Goal: Check status: Check status

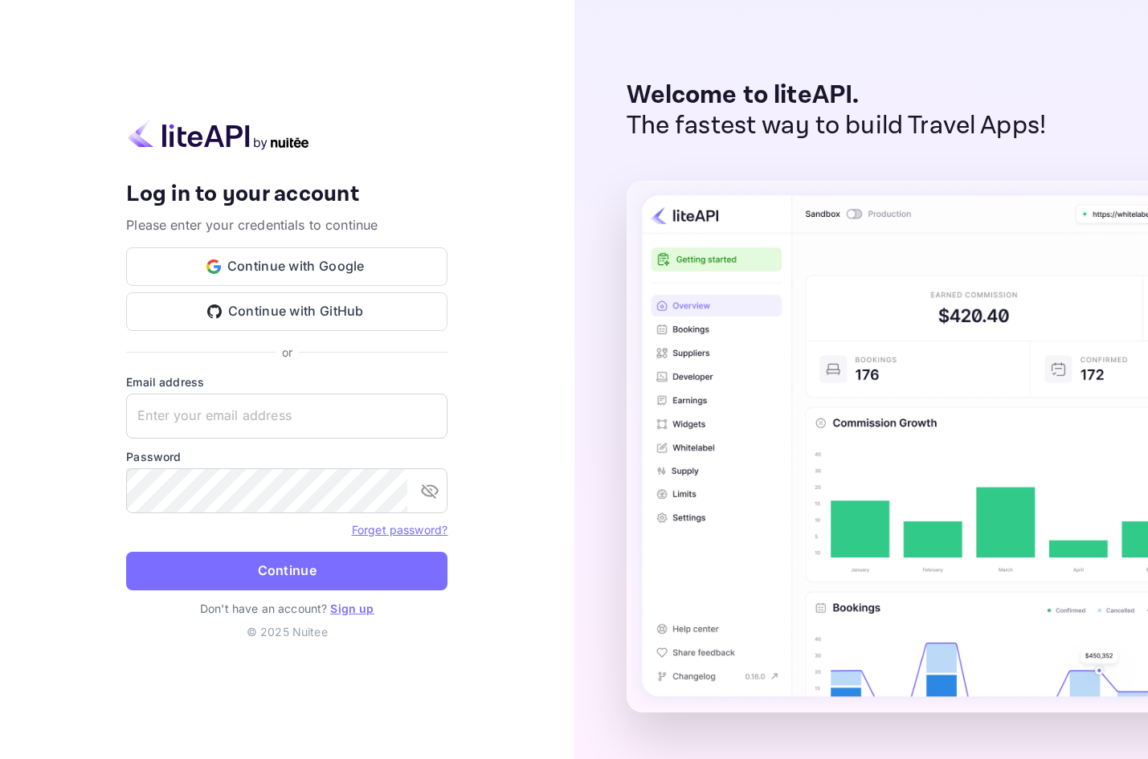
type input "[EMAIL_ADDRESS][DOMAIN_NAME]"
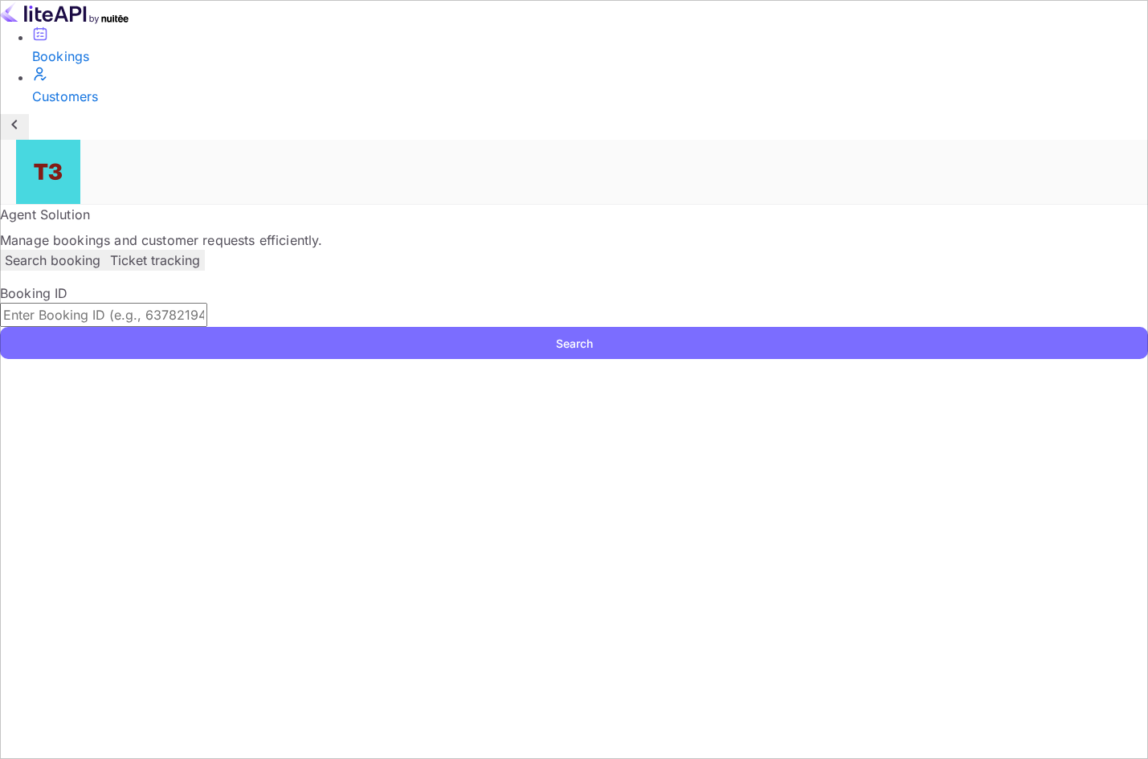
click at [207, 303] on input "text" at bounding box center [103, 315] width 207 height 24
paste input "-GF0wMlZL"
type input "-GF0wMlZL"
click at [298, 327] on button "Search" at bounding box center [574, 343] width 1148 height 32
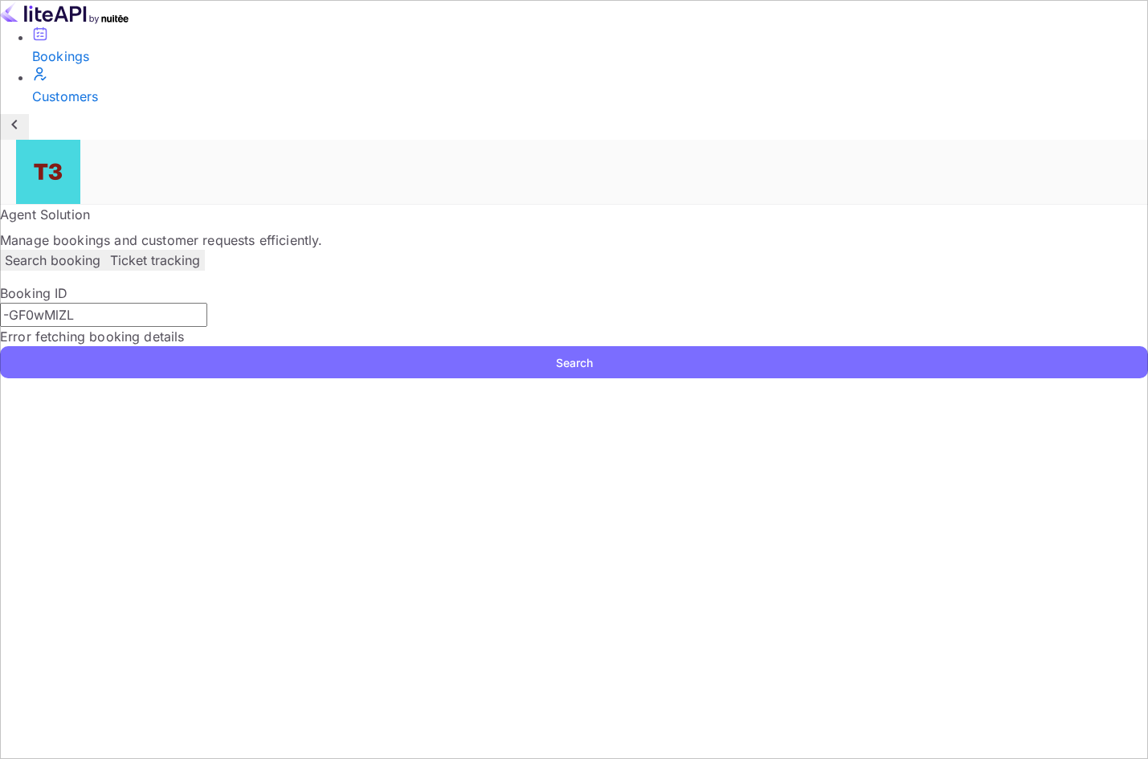
click at [207, 303] on input "-GF0wMlZL" at bounding box center [103, 315] width 207 height 24
drag, startPoint x: 386, startPoint y: 254, endPoint x: 260, endPoint y: 262, distance: 125.6
click at [207, 303] on input "-GF0wMlZL" at bounding box center [103, 315] width 207 height 24
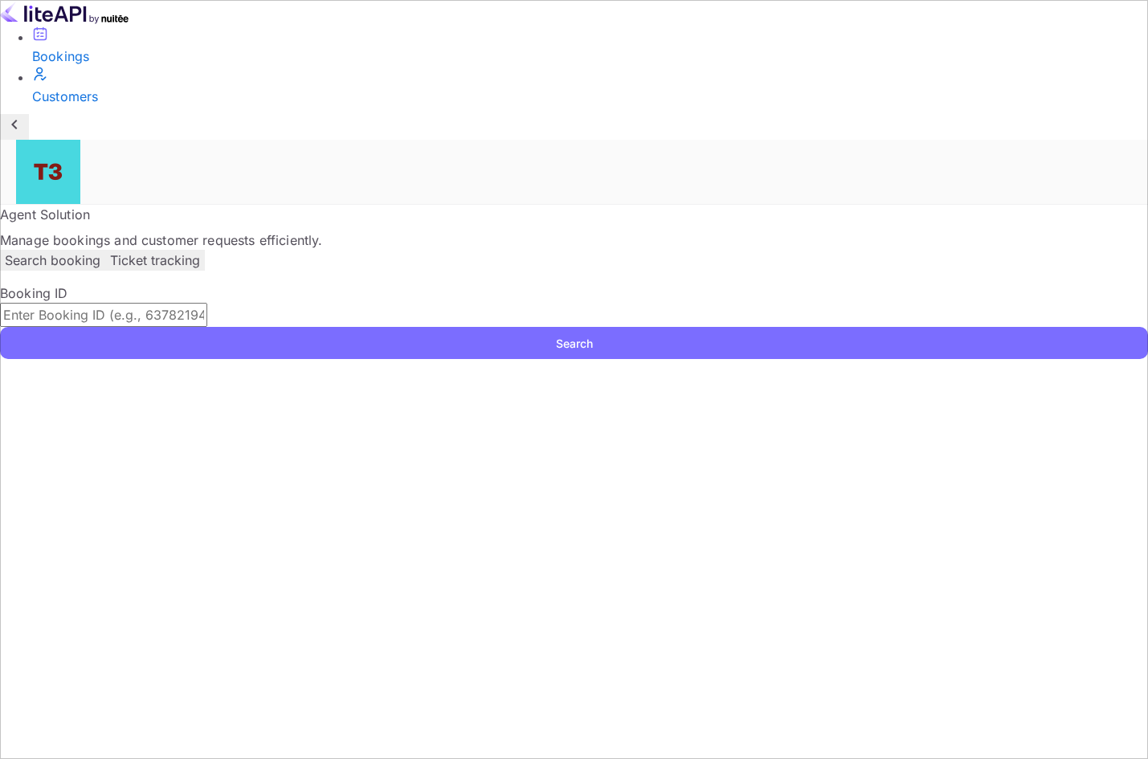
click at [100, 251] on p "Search booking" at bounding box center [53, 260] width 96 height 19
click at [200, 251] on p "Ticket tracking" at bounding box center [155, 260] width 90 height 19
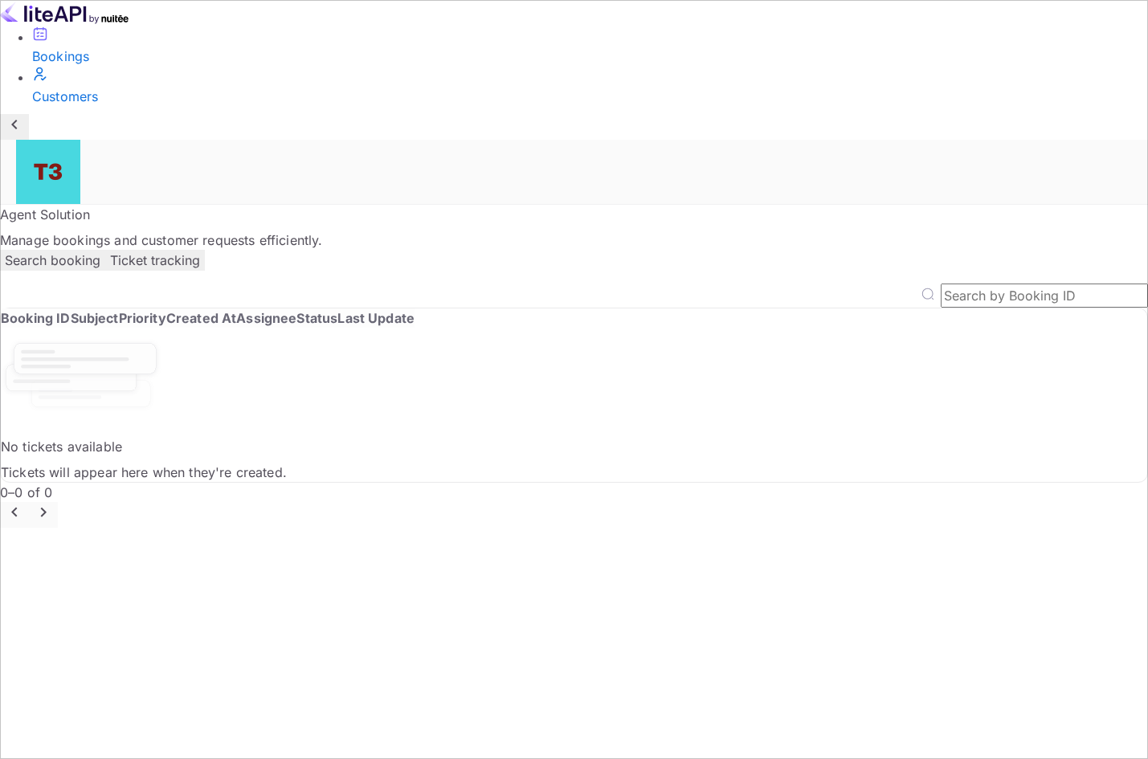
click at [960, 284] on input "text" at bounding box center [1044, 296] width 207 height 24
paste input "-GF0wMlZL"
type input "-GF0wMlZL"
drag, startPoint x: 1054, startPoint y: 217, endPoint x: 832, endPoint y: 240, distance: 222.9
click at [832, 284] on div "-GF0wMlZL ​ Booking ID Subject Priority Created At Assignee Status Last Update …" at bounding box center [574, 406] width 1148 height 244
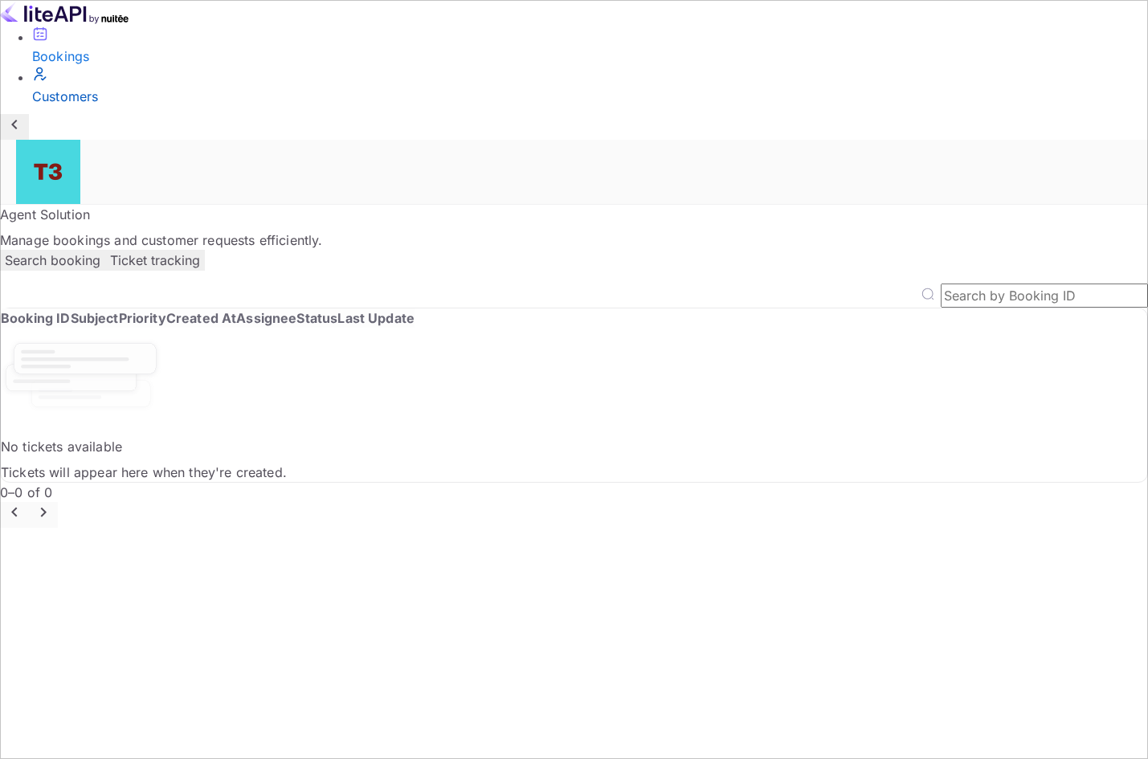
click at [76, 106] on div "Customers" at bounding box center [590, 96] width 1116 height 19
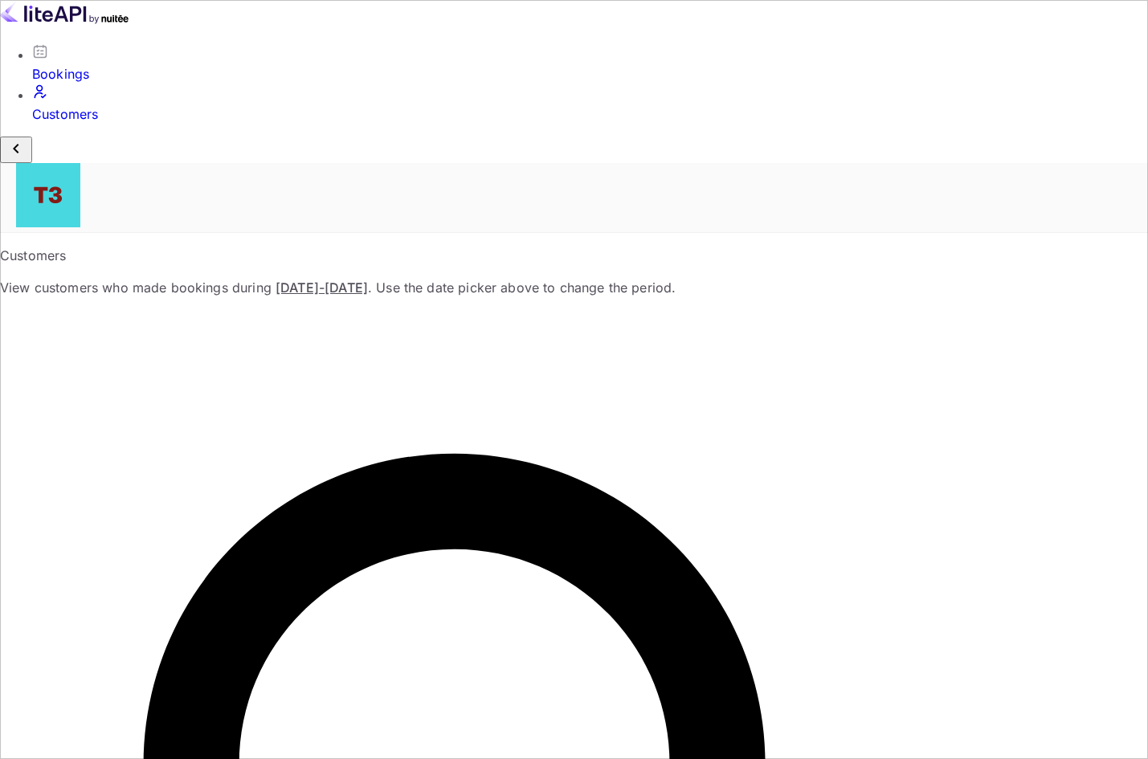
paste input "-GF0wMlZL"
type input "-GF0wMlZL"
drag, startPoint x: 447, startPoint y: 190, endPoint x: 226, endPoint y: 190, distance: 221.7
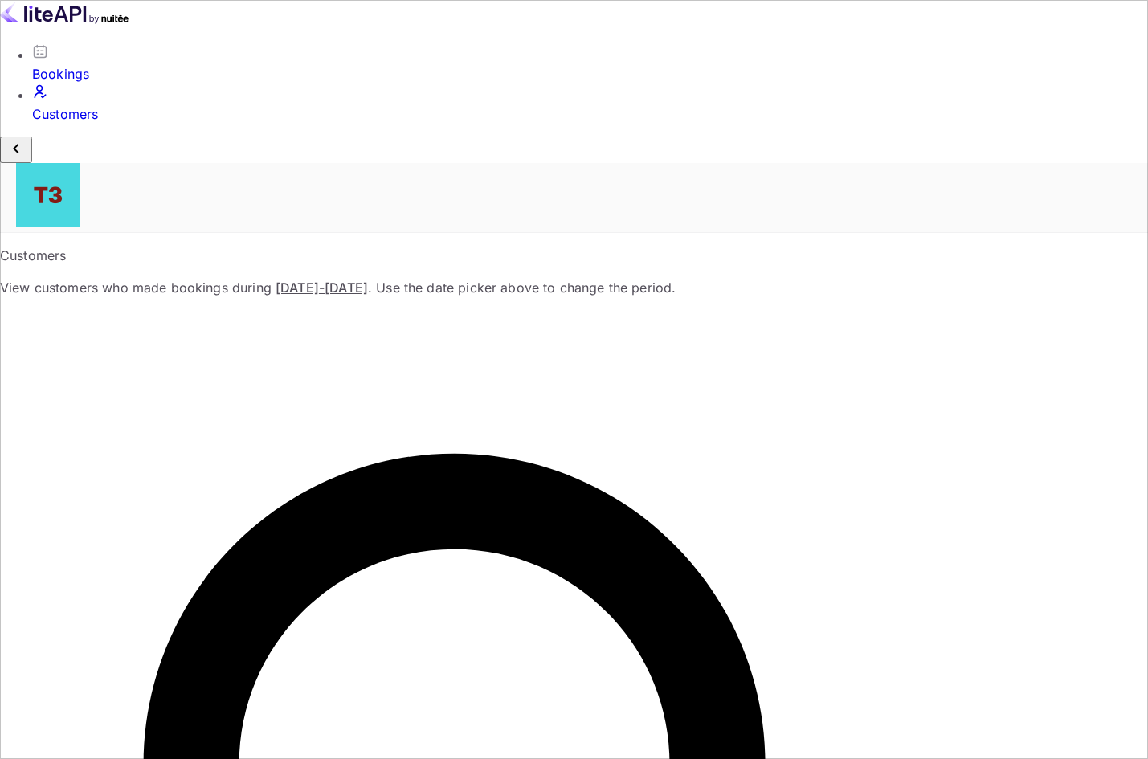
click at [48, 83] on div "Bookings" at bounding box center [590, 63] width 1116 height 40
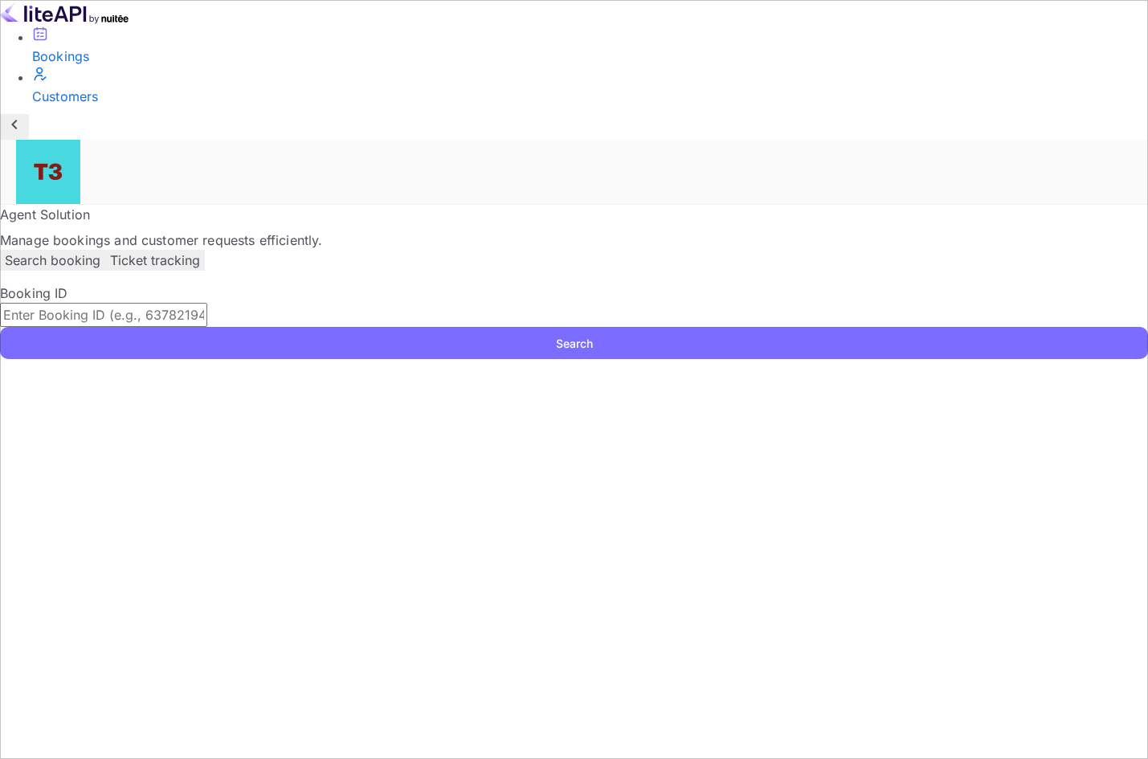
click at [207, 303] on input "text" at bounding box center [103, 315] width 207 height 24
paste input "-GF0wMlZL"
click at [207, 303] on input "-GF0wMlZL" at bounding box center [103, 315] width 207 height 24
click at [309, 327] on button "Search" at bounding box center [574, 343] width 1148 height 32
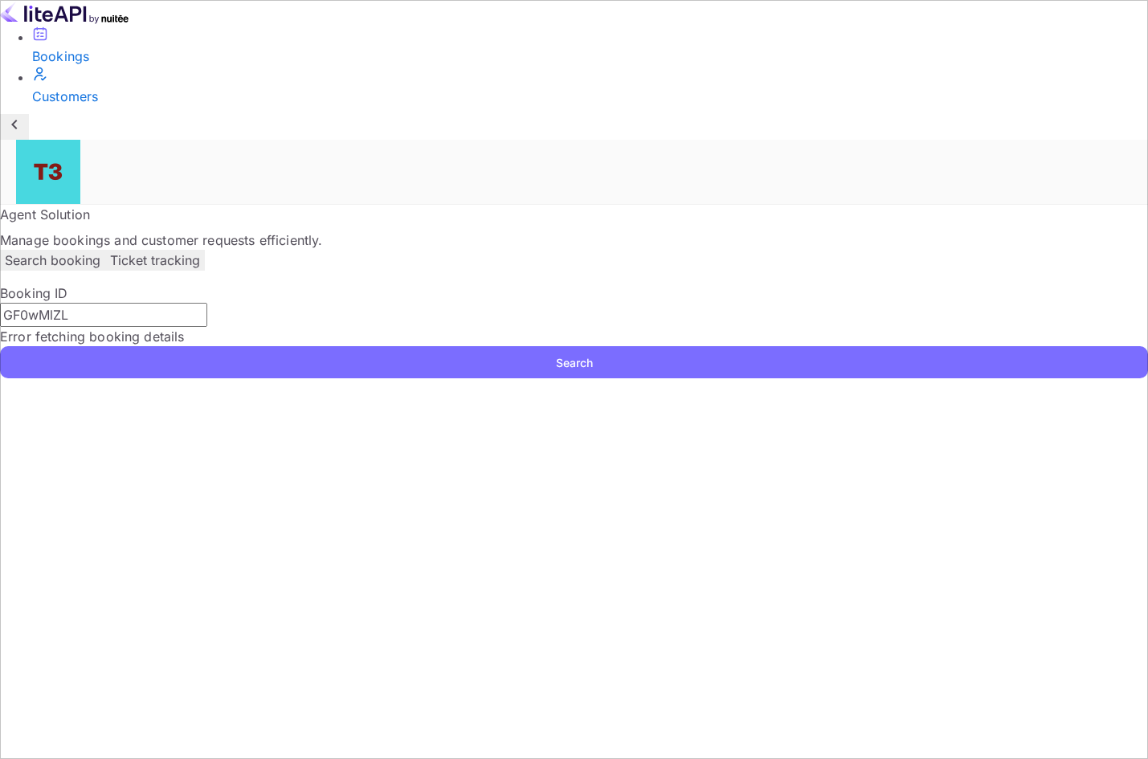
drag, startPoint x: 356, startPoint y: 245, endPoint x: 235, endPoint y: 255, distance: 121.7
click at [235, 284] on div "Booking ID GF0wMlZL ​ Error fetching booking details Search" at bounding box center [574, 331] width 1148 height 95
paste input "313395087"
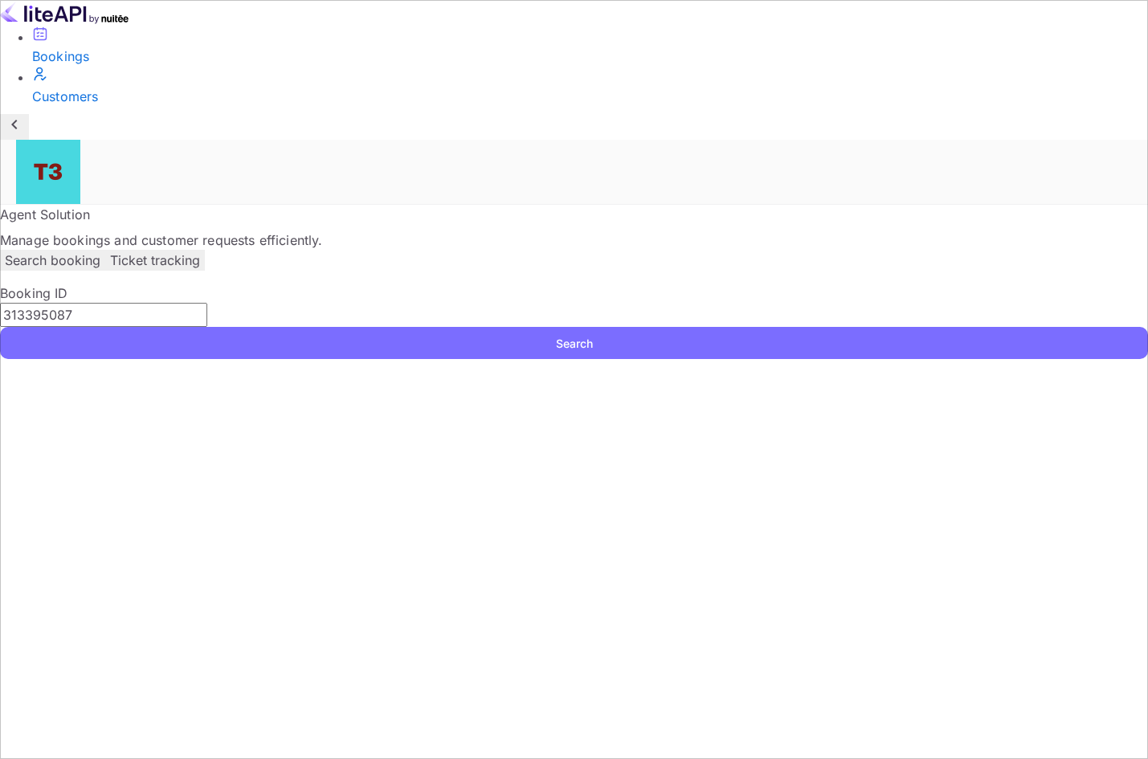
type input "313395087"
click at [271, 327] on button "Search" at bounding box center [574, 343] width 1148 height 32
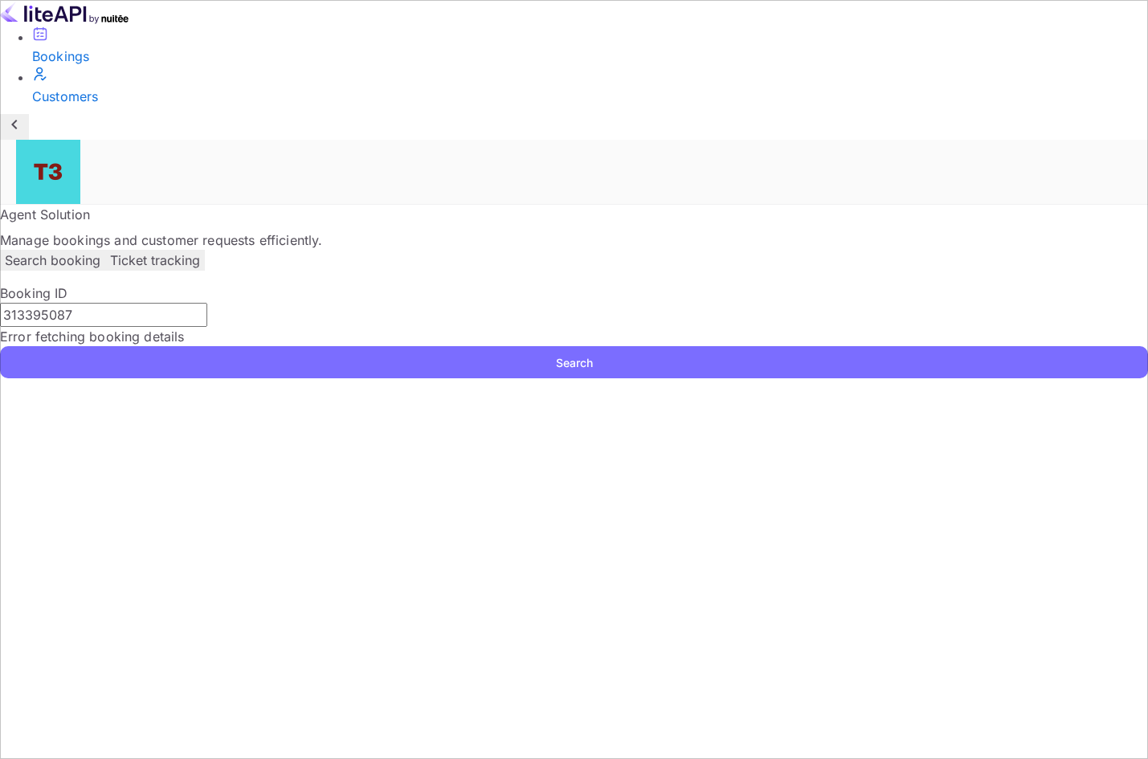
click at [200, 251] on p "Ticket tracking" at bounding box center [155, 260] width 90 height 19
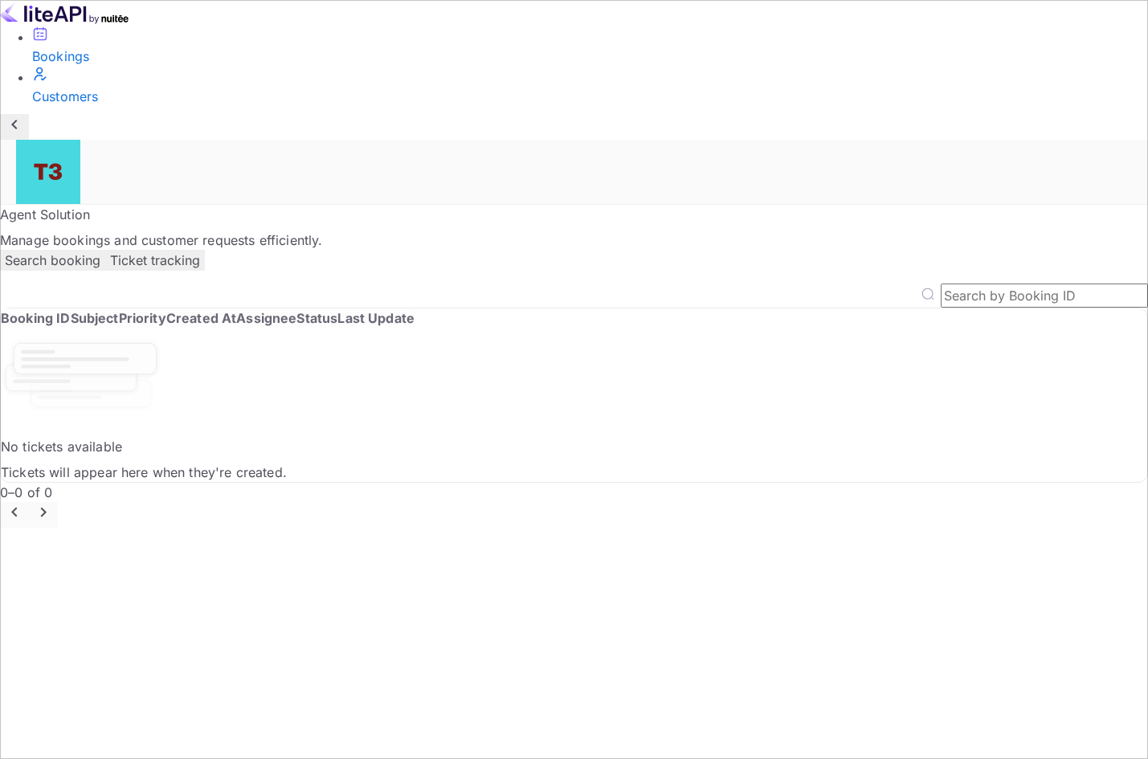
click at [949, 284] on input "text" at bounding box center [1044, 296] width 207 height 24
paste input "313395087"
type input "313395087"
click at [100, 251] on p "Search booking" at bounding box center [53, 260] width 96 height 19
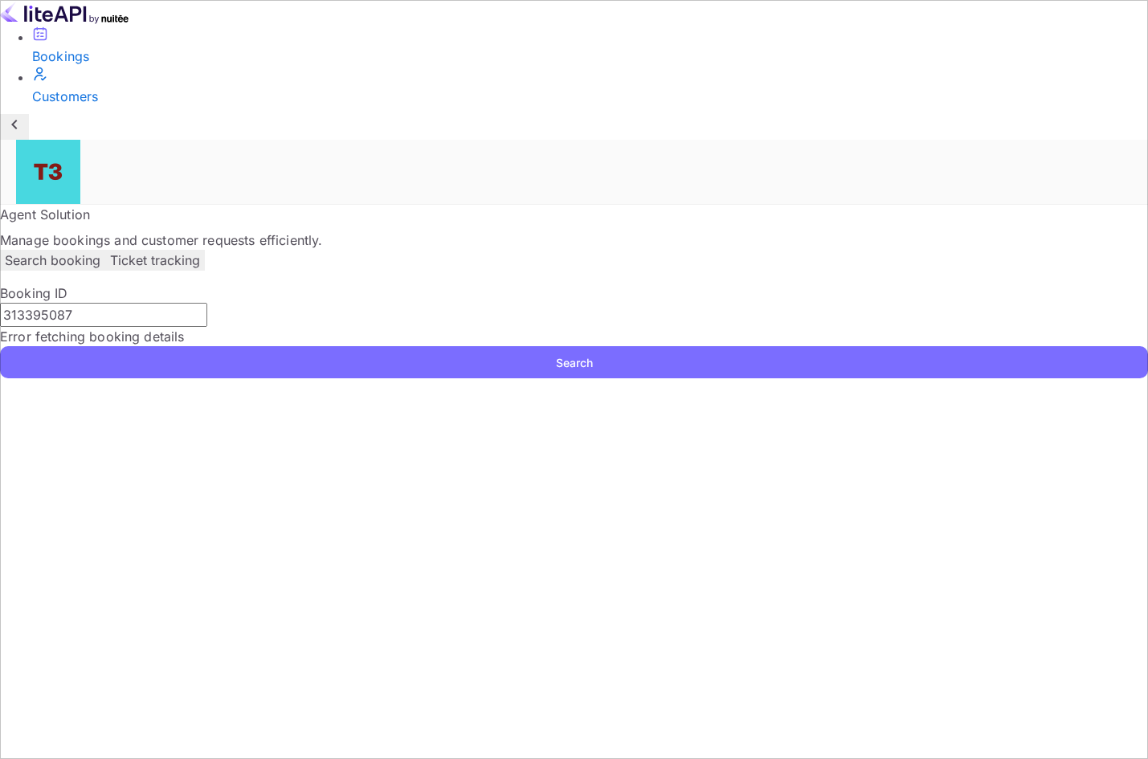
drag, startPoint x: 377, startPoint y: 248, endPoint x: 188, endPoint y: 252, distance: 188.8
click at [188, 252] on div "Bookings Customers Now you can check your travel website directly from the link…" at bounding box center [574, 189] width 1148 height 378
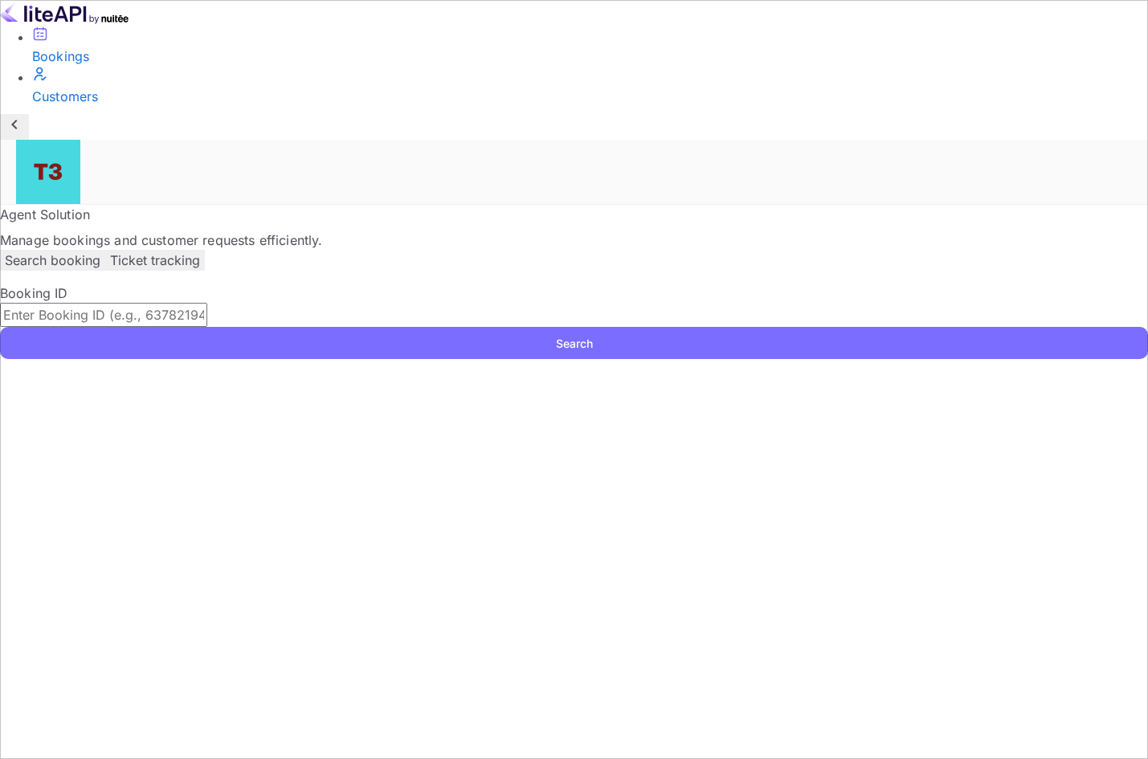
click at [207, 303] on input "text" at bounding box center [103, 315] width 207 height 24
paste input "313395087"
type input "313395087"
click at [299, 327] on button "Search" at bounding box center [574, 343] width 1148 height 32
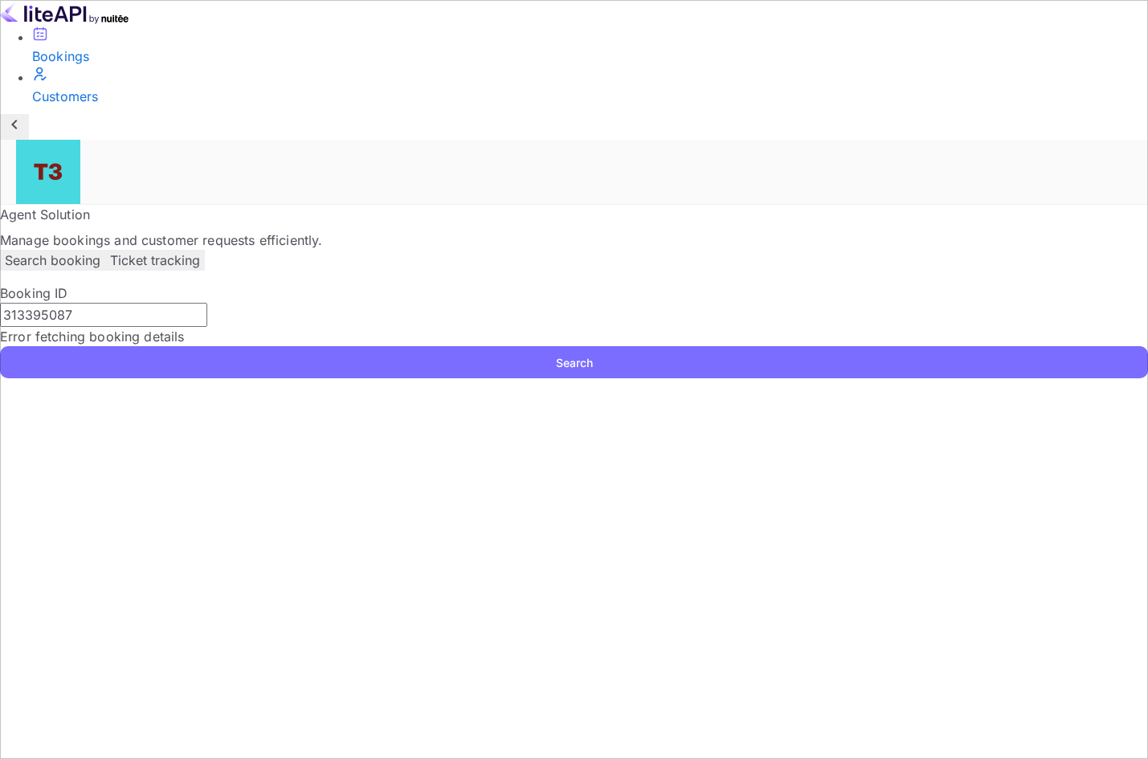
click at [207, 303] on input "313395087" at bounding box center [103, 315] width 207 height 24
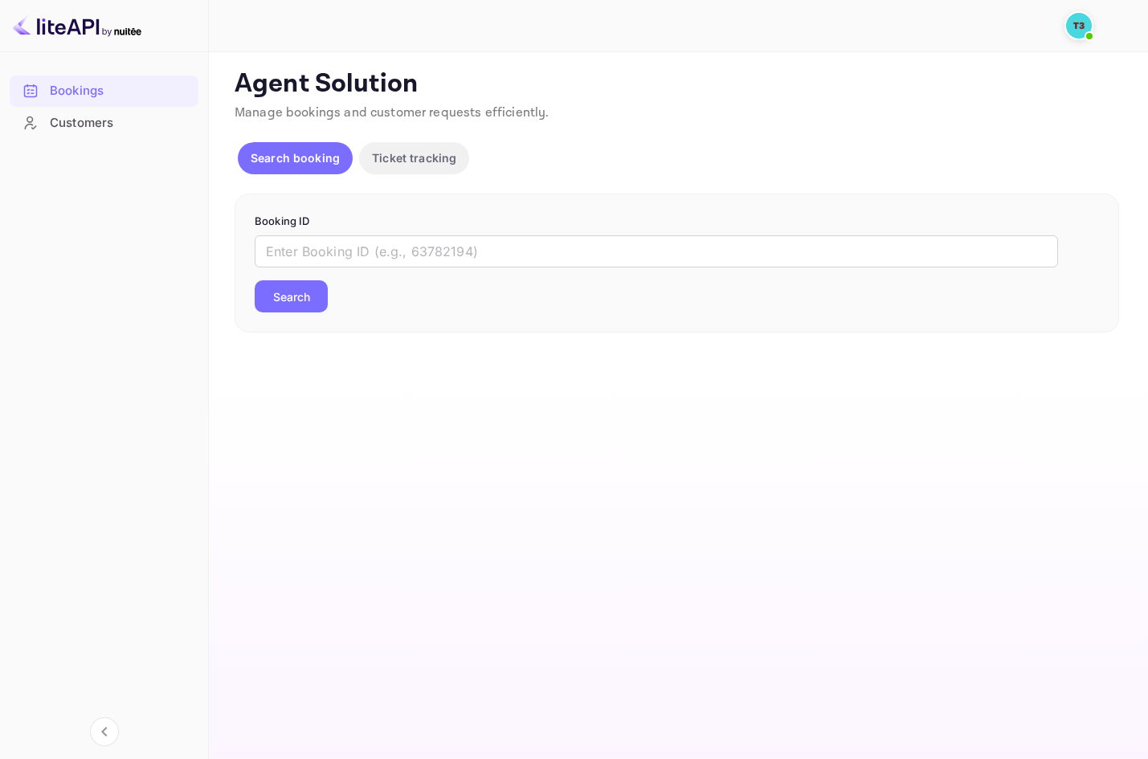
click at [305, 251] on input "text" at bounding box center [656, 251] width 803 height 32
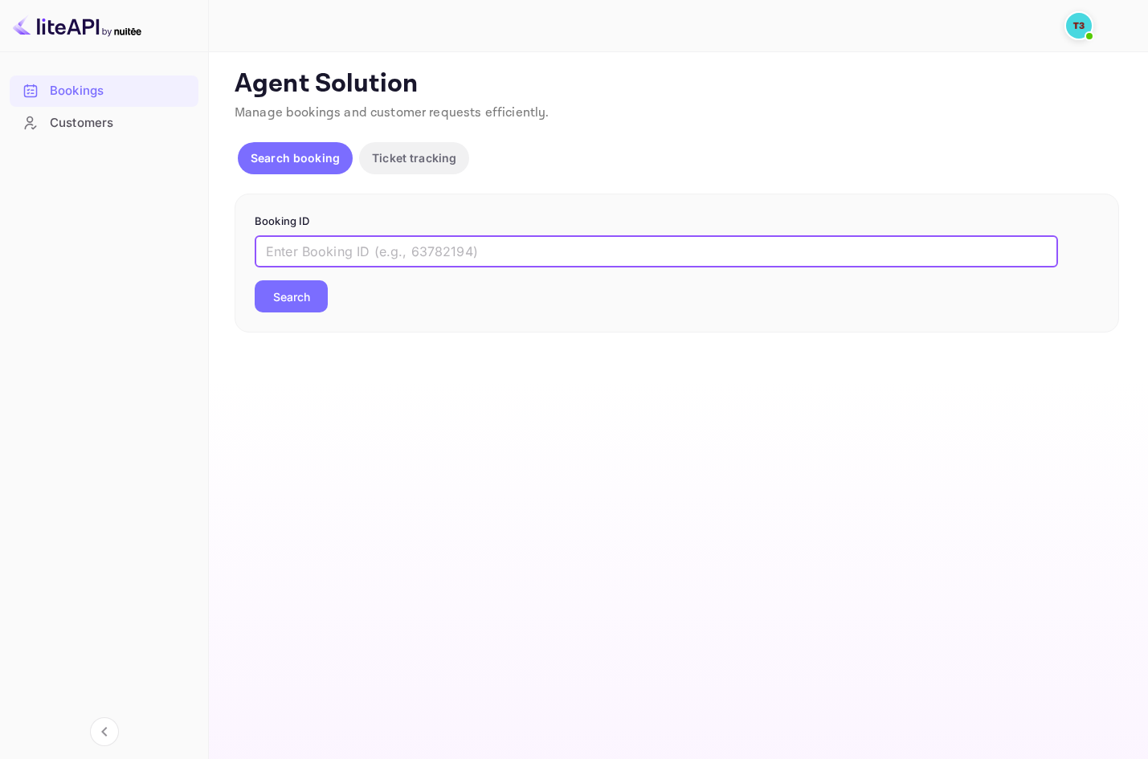
paste input "-GF0wMlZL"
type input "-GF0wMlZL"
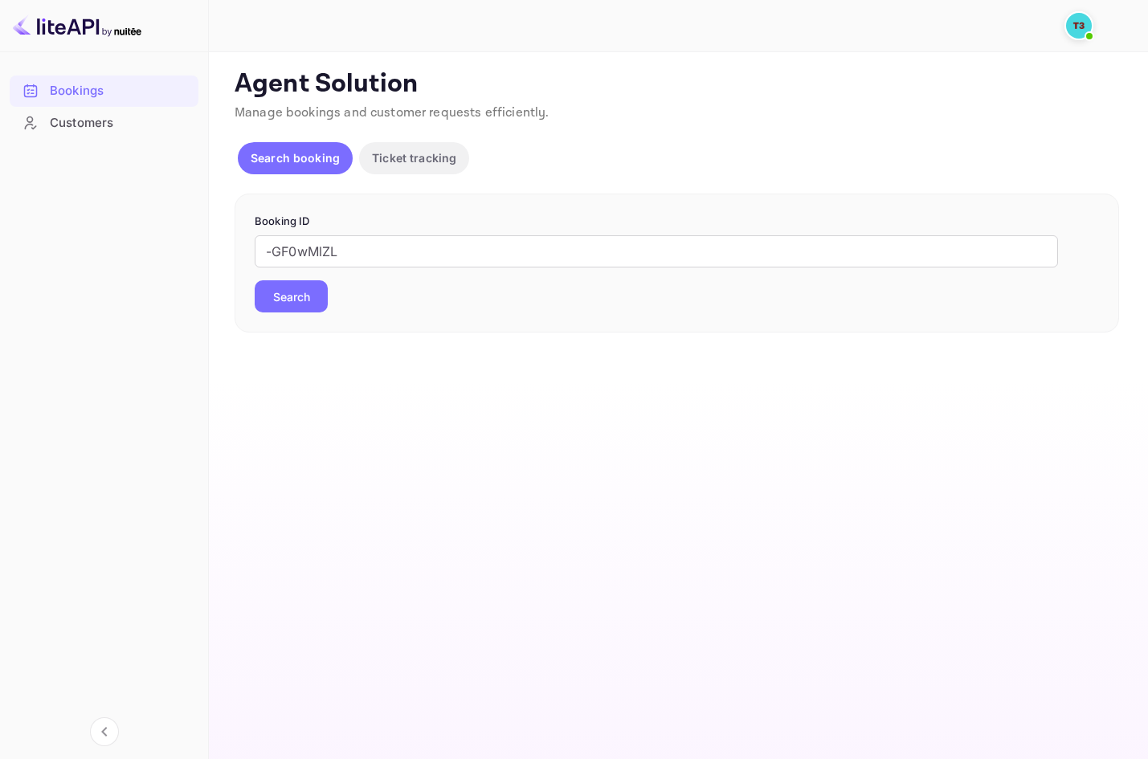
click at [306, 296] on button "Search" at bounding box center [291, 296] width 73 height 32
click at [272, 252] on input "-GF0wMlZL" at bounding box center [656, 251] width 803 height 32
click at [1074, 34] on img at bounding box center [1079, 26] width 26 height 26
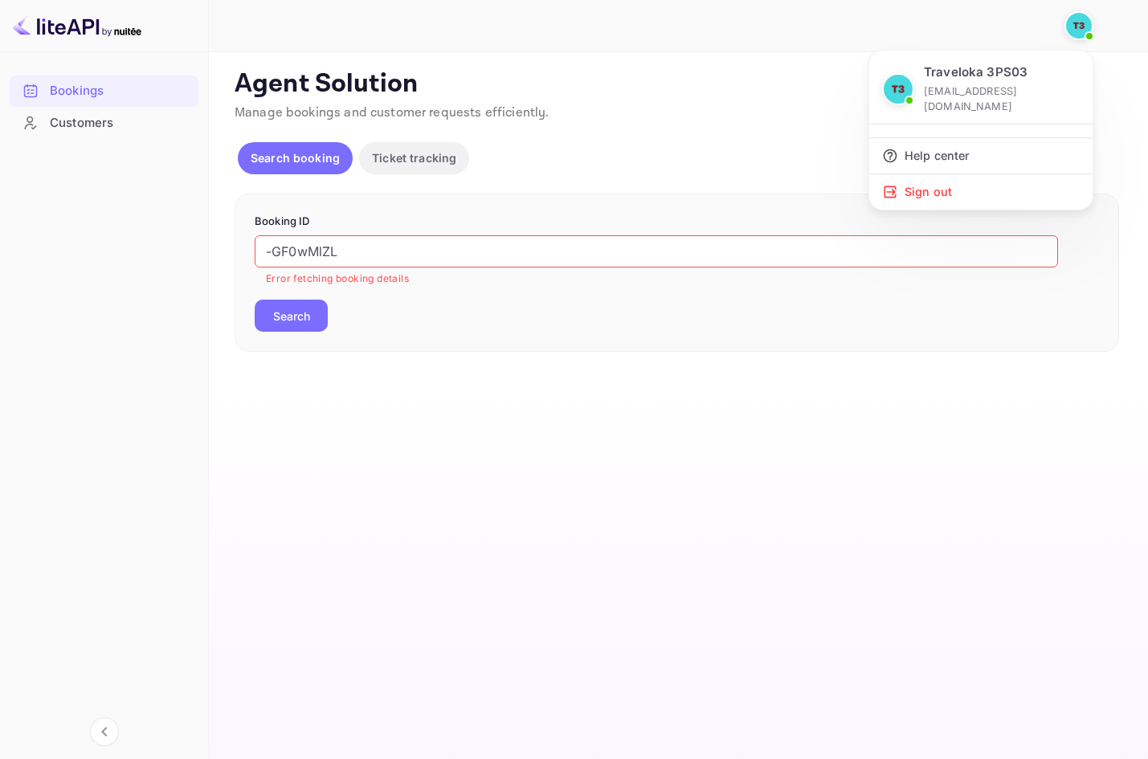
click at [870, 384] on div at bounding box center [574, 379] width 1148 height 759
drag, startPoint x: 394, startPoint y: 255, endPoint x: 190, endPoint y: 258, distance: 203.2
click at [190, 258] on div "Bookings Customers Now you can check your travel website directly from the link…" at bounding box center [574, 379] width 1148 height 759
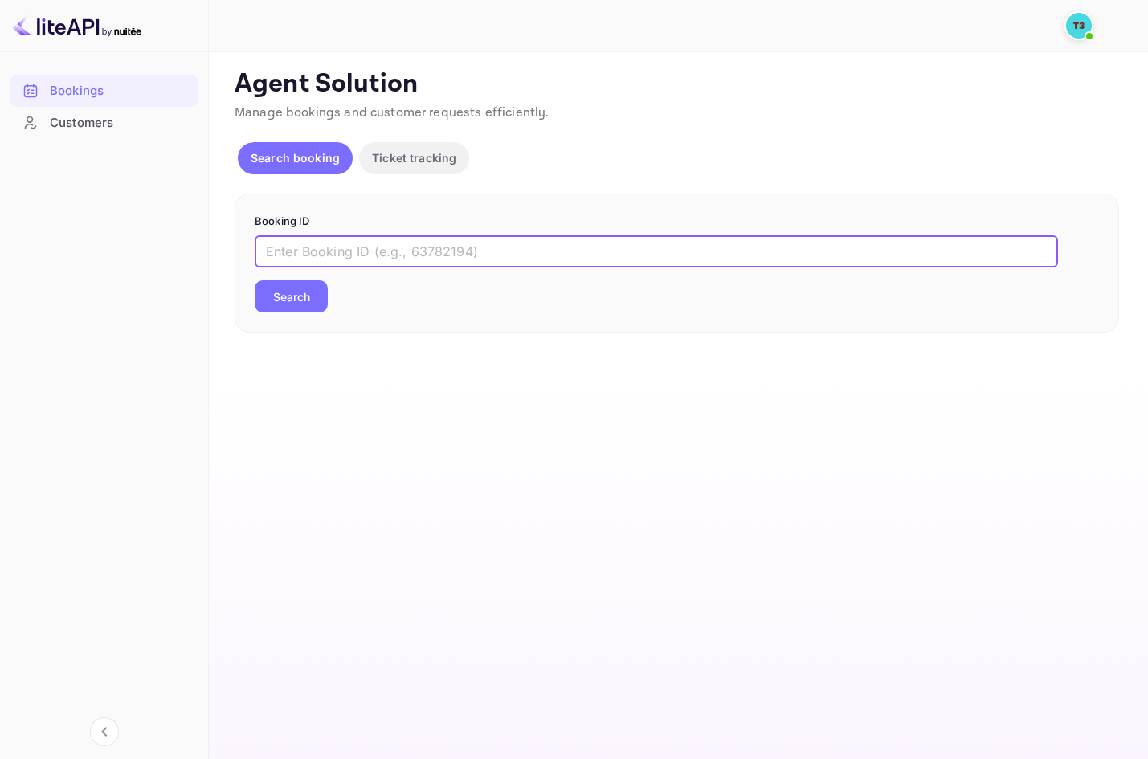
click at [396, 161] on p "Ticket tracking" at bounding box center [414, 157] width 84 height 17
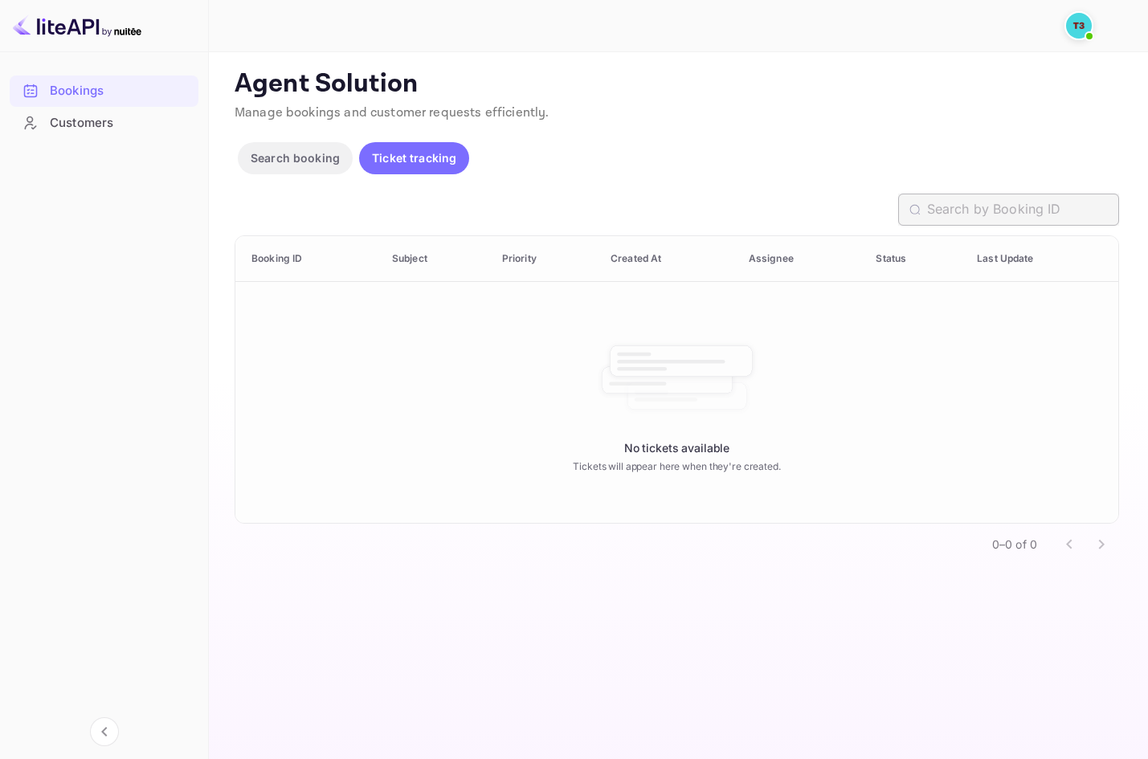
click at [955, 214] on input "text" at bounding box center [1023, 210] width 192 height 32
paste input "313395087"
drag, startPoint x: 1006, startPoint y: 210, endPoint x: 920, endPoint y: 209, distance: 86.0
click at [920, 209] on div "313395087 ​" at bounding box center [1008, 210] width 221 height 32
paste input "-GF0wMlZL"
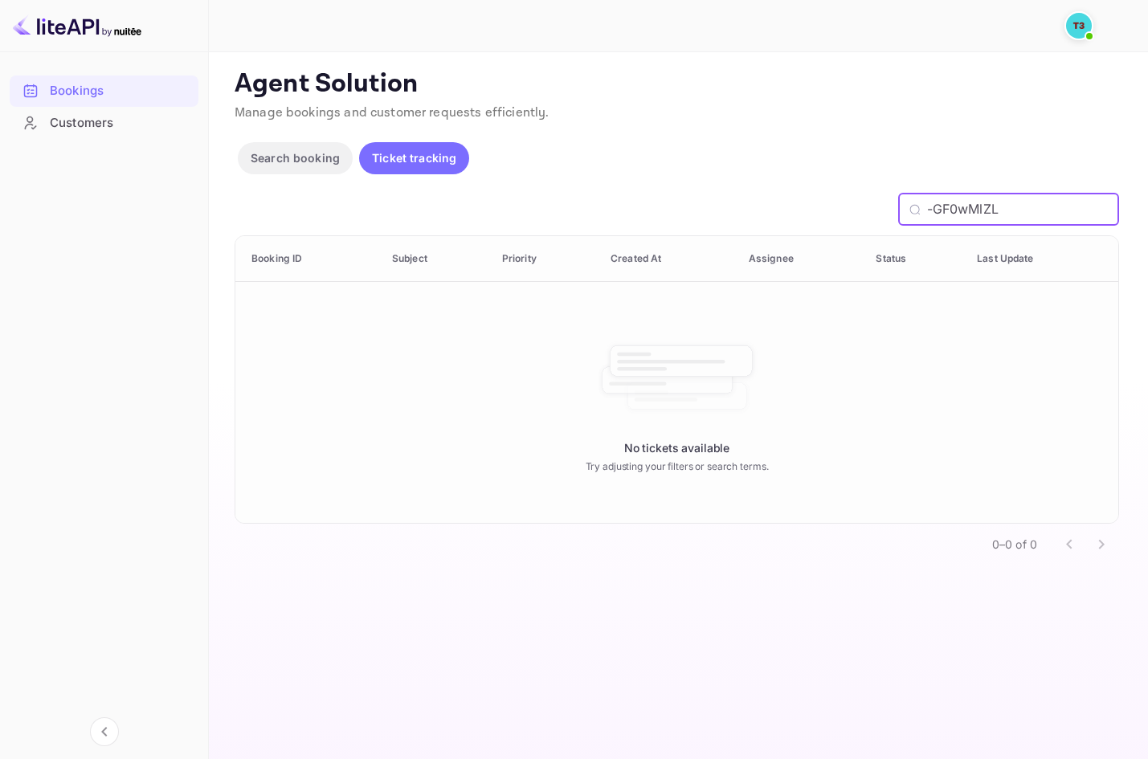
type input "-GF0wMlZL"
